Goal: Communication & Community: Answer question/provide support

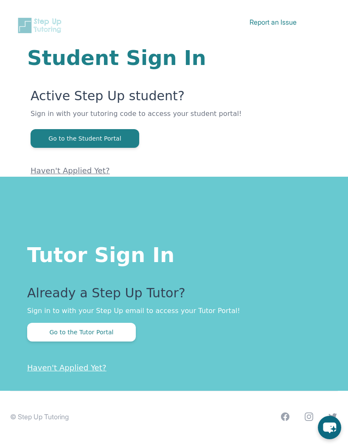
click at [121, 332] on button "Go to the Tutor Portal" at bounding box center [81, 332] width 109 height 19
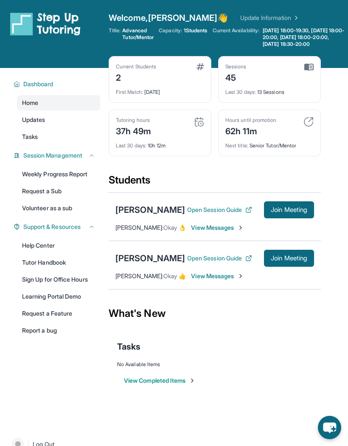
click at [290, 212] on span "Join Meeting" at bounding box center [289, 209] width 37 height 5
click at [284, 212] on span "Join Meeting" at bounding box center [289, 209] width 37 height 5
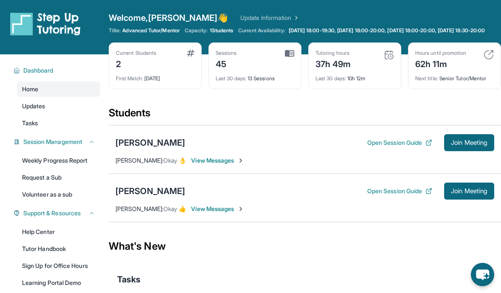
click at [348, 145] on span "Join Meeting" at bounding box center [469, 142] width 37 height 5
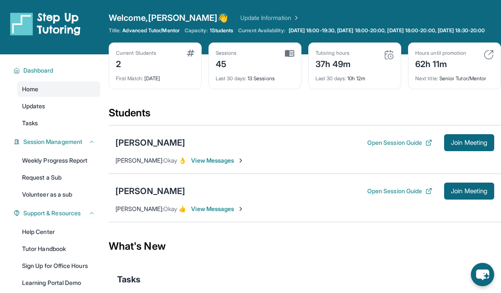
click at [348, 194] on span "Join Meeting" at bounding box center [469, 191] width 37 height 5
click at [221, 165] on span "View Messages" at bounding box center [217, 160] width 53 height 8
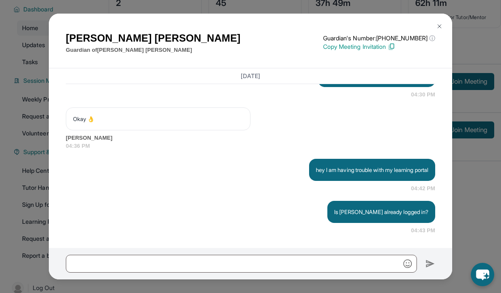
scroll to position [3920, 0]
click at [348, 29] on img at bounding box center [439, 26] width 7 height 7
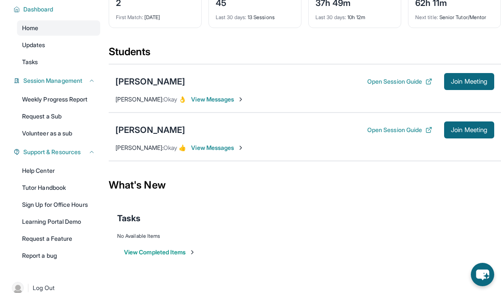
click at [348, 84] on span "Join Meeting" at bounding box center [469, 81] width 37 height 5
click at [348, 133] on span "Join Meeting" at bounding box center [469, 129] width 37 height 5
click at [226, 152] on span "View Messages" at bounding box center [217, 148] width 53 height 8
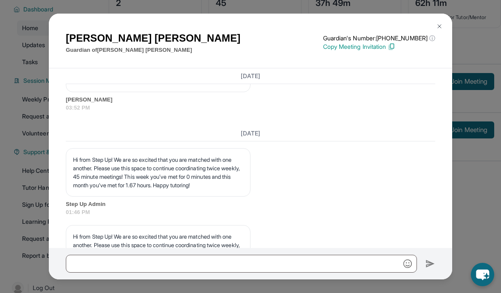
scroll to position [8146, 0]
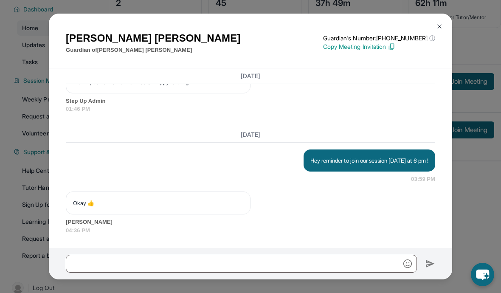
click at [348, 31] on div "[PERSON_NAME] Guardian of [PERSON_NAME] Guardian's Number: [PHONE_NUMBER] ⓘ Thi…" at bounding box center [250, 41] width 403 height 55
click at [348, 29] on button at bounding box center [439, 26] width 17 height 17
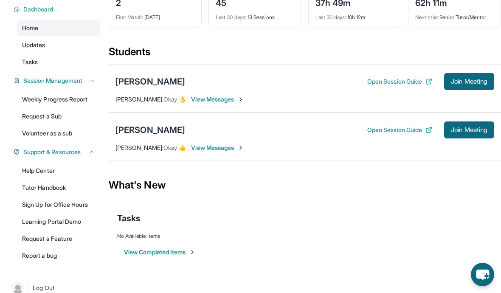
click at [192, 256] on img at bounding box center [192, 252] width 7 height 7
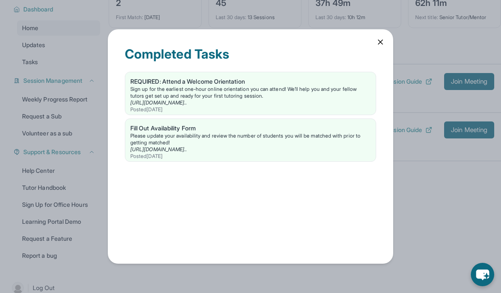
click at [348, 46] on icon at bounding box center [380, 42] width 8 height 8
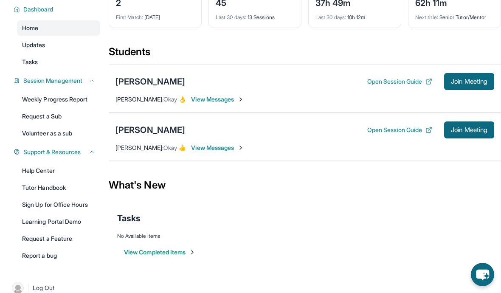
click at [348, 233] on div "Tasks" at bounding box center [304, 218] width 375 height 29
click at [348, 232] on div "Tasks" at bounding box center [304, 218] width 375 height 29
